Goal: Navigation & Orientation: Find specific page/section

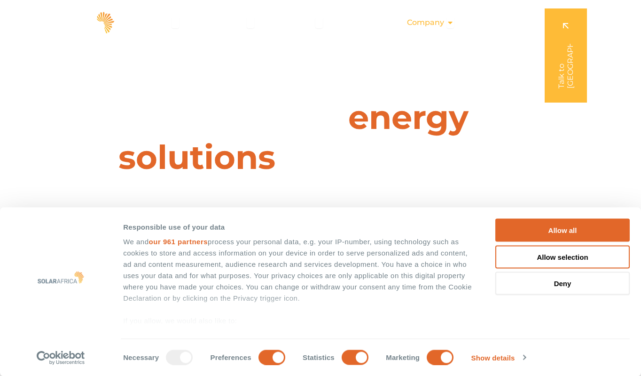
click at [437, 23] on span "Company" at bounding box center [425, 22] width 37 height 11
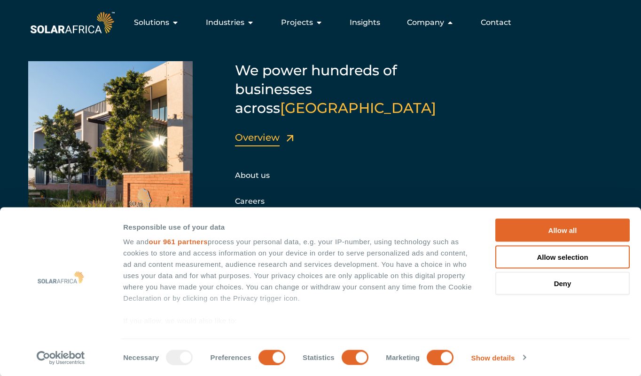
click at [271, 132] on link "Overview" at bounding box center [257, 137] width 45 height 11
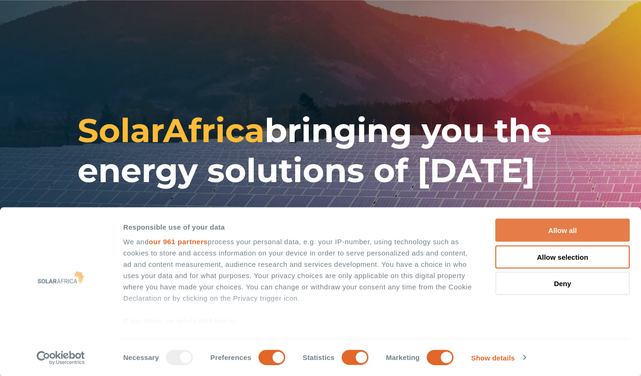
click at [527, 233] on button "Allow all" at bounding box center [563, 230] width 134 height 23
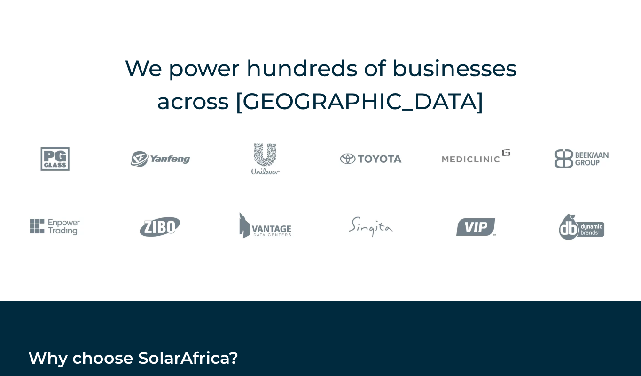
scroll to position [1223, 0]
